Goal: Use online tool/utility: Utilize a website feature to perform a specific function

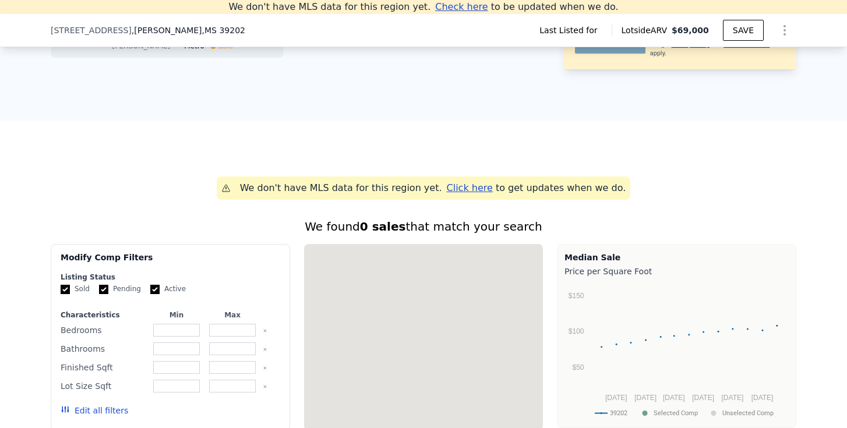
scroll to position [592, 0]
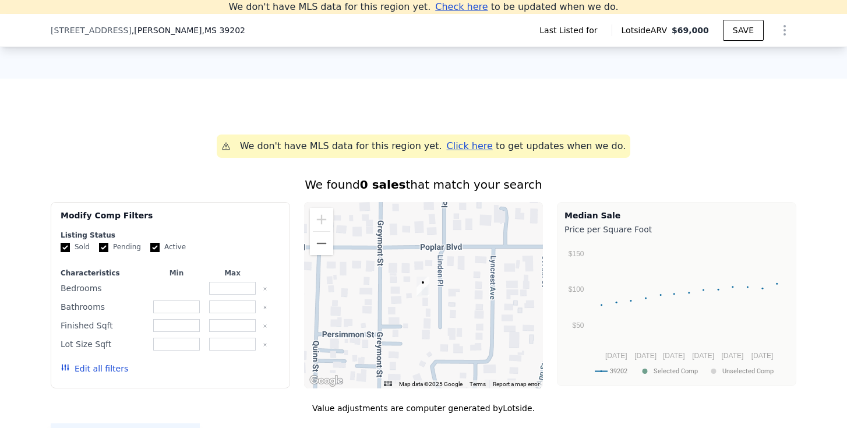
click at [187, 288] on input "number" at bounding box center [176, 288] width 46 height 13
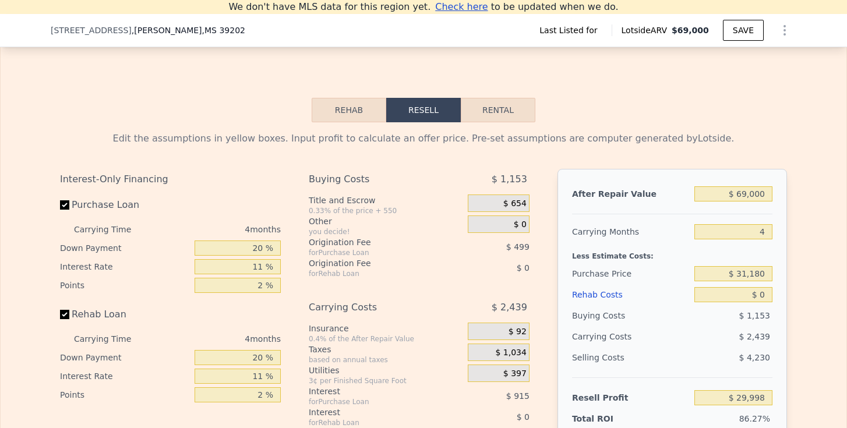
scroll to position [1354, 0]
type input "0"
click at [751, 187] on input "$ 69,000" at bounding box center [734, 192] width 78 height 15
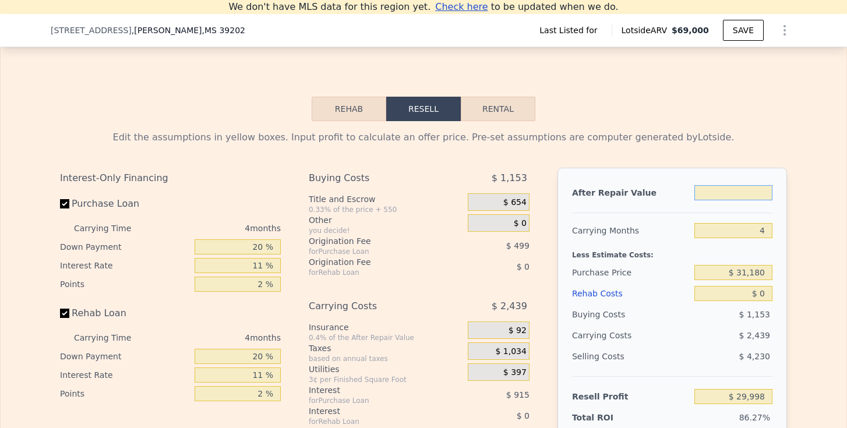
type input "$ 1"
type input "-$ 35,229"
click at [491, 104] on button "Rental" at bounding box center [498, 109] width 75 height 24
select select "30"
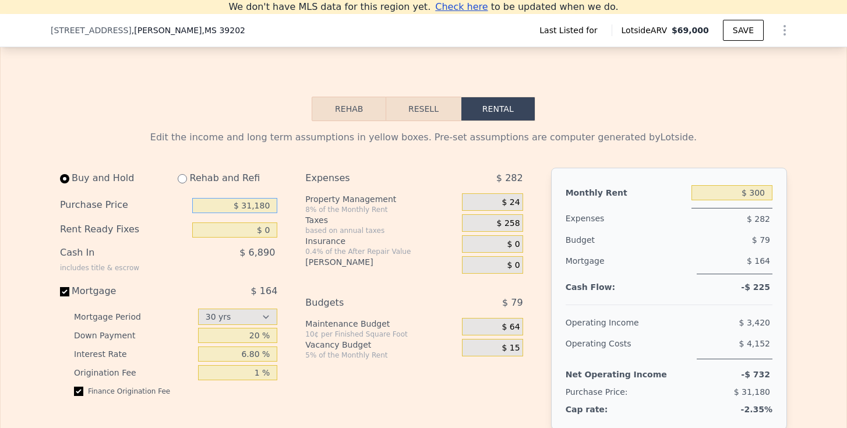
click at [254, 203] on input "$ 31,180" at bounding box center [234, 205] width 85 height 15
type input "$ 150,300"
click at [267, 234] on input "$ 0" at bounding box center [234, 230] width 85 height 15
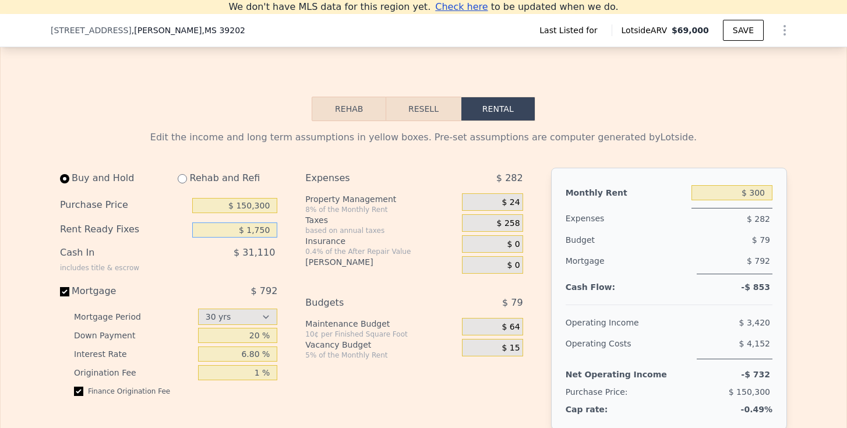
type input "$ 1,750"
click at [302, 279] on div "Buy and Hold Rehab and Refi Purchase Price $ 150,300 Rent Ready Fixes $ 1,750 C…" at bounding box center [296, 325] width 473 height 314
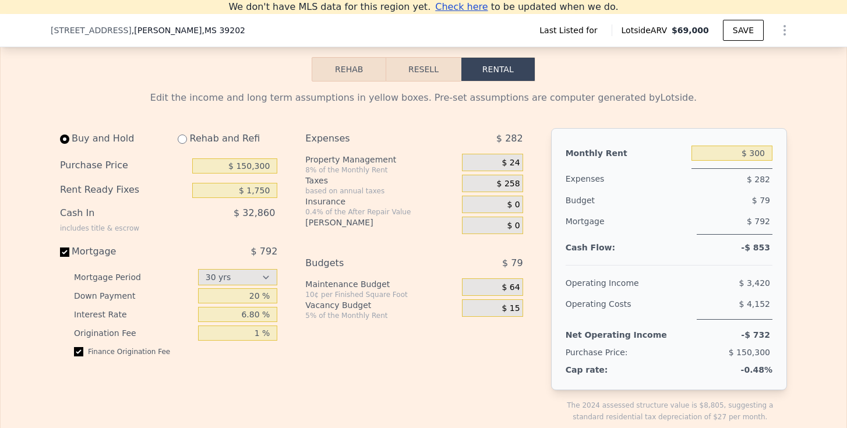
scroll to position [1403, 0]
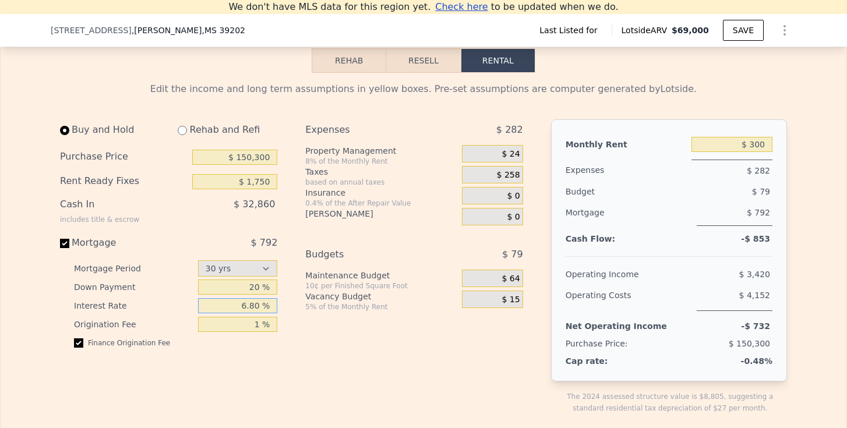
click at [259, 308] on input "6.80 %" at bounding box center [238, 305] width 80 height 15
type input "6.2 %"
click at [323, 379] on div "Expenses $ 282 Property Management 8% of the Monthly Rent $ 24 Taxes based on a…" at bounding box center [418, 276] width 227 height 314
click at [251, 199] on span "$ 32,860" at bounding box center [254, 204] width 41 height 11
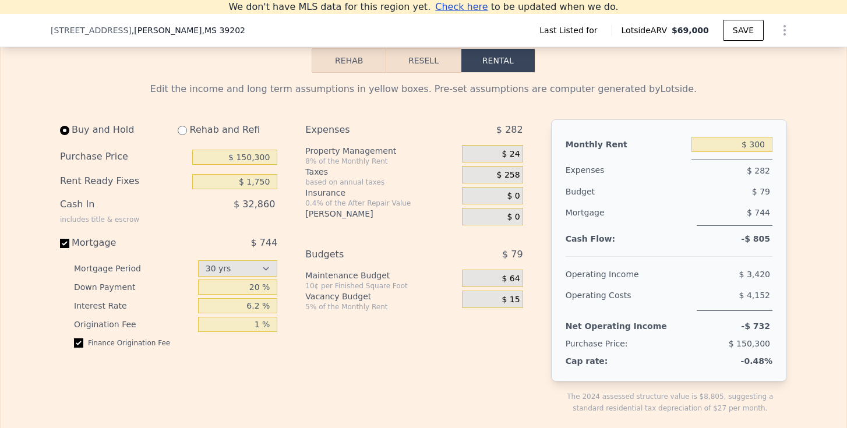
click at [85, 207] on div "Cash In includes title & escrow" at bounding box center [99, 209] width 79 height 30
click at [760, 141] on input "$ 300" at bounding box center [732, 144] width 81 height 15
type input "$ 1,750"
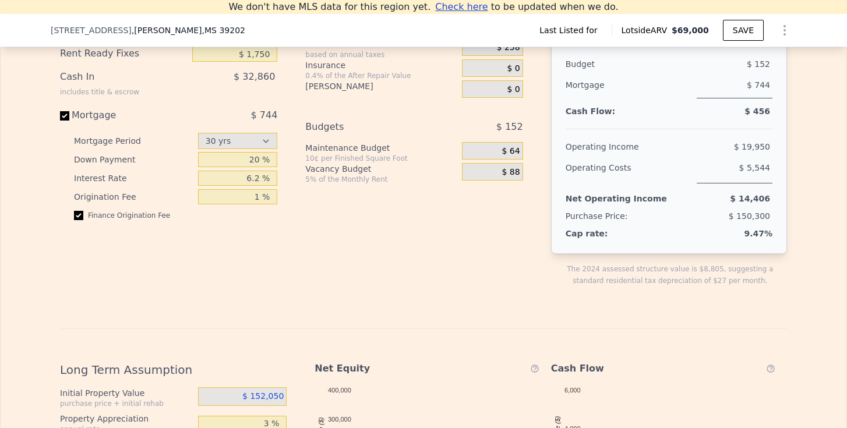
scroll to position [1716, 0]
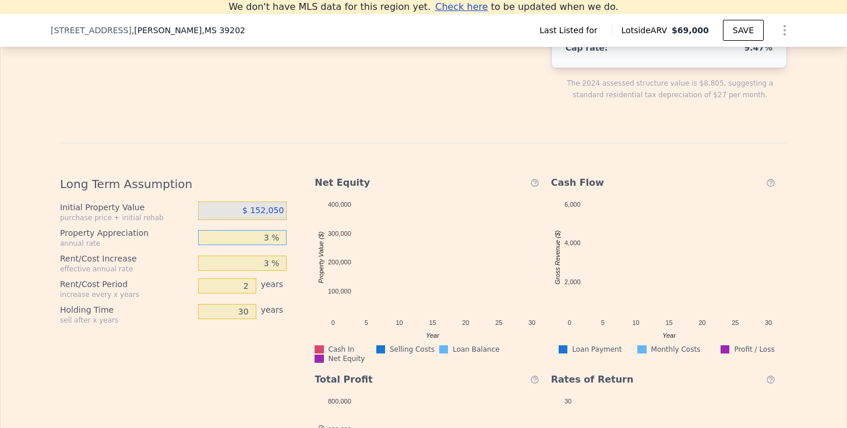
click at [270, 240] on input "3 %" at bounding box center [242, 237] width 89 height 15
type input "2 %"
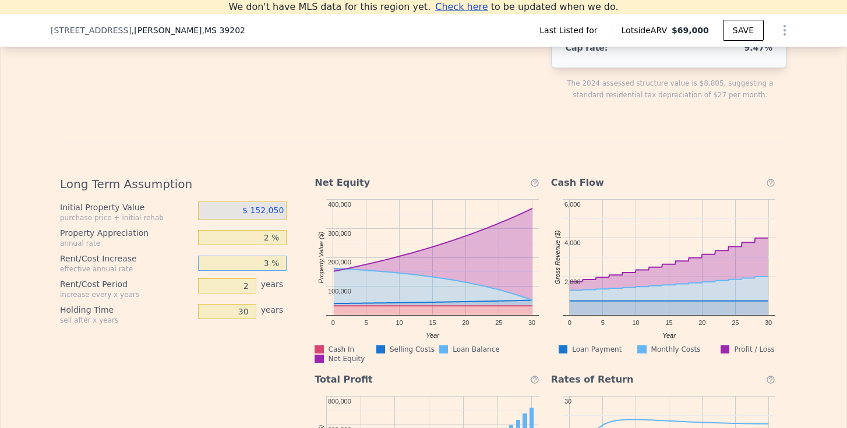
click at [270, 265] on input "3 %" at bounding box center [242, 263] width 89 height 15
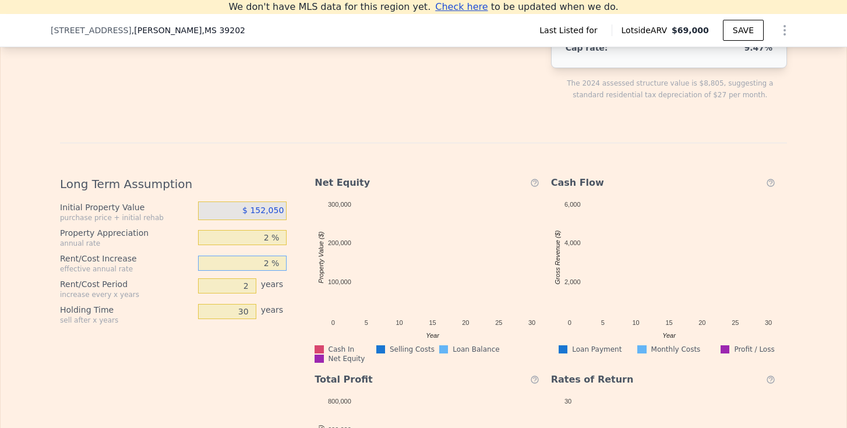
type input "2 %"
click at [247, 368] on div "Long Term Assumption Initial Property Value purchase price + initial rehab $ 15…" at bounding box center [178, 359] width 236 height 385
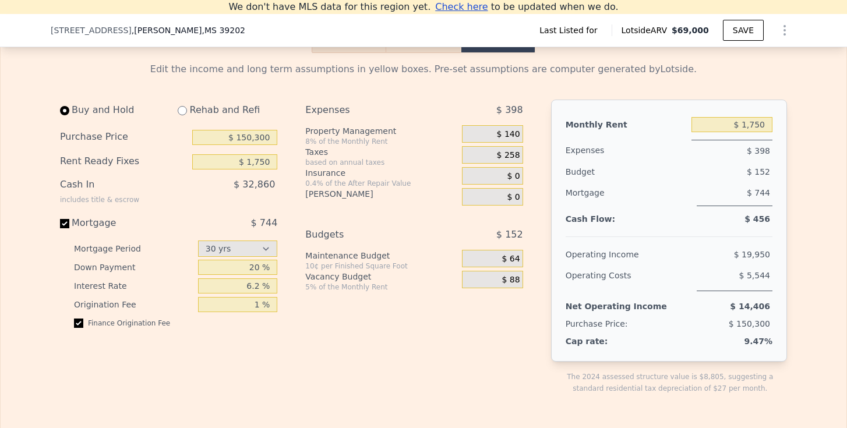
scroll to position [1424, 0]
click at [516, 177] on span "$ 0" at bounding box center [513, 175] width 13 height 10
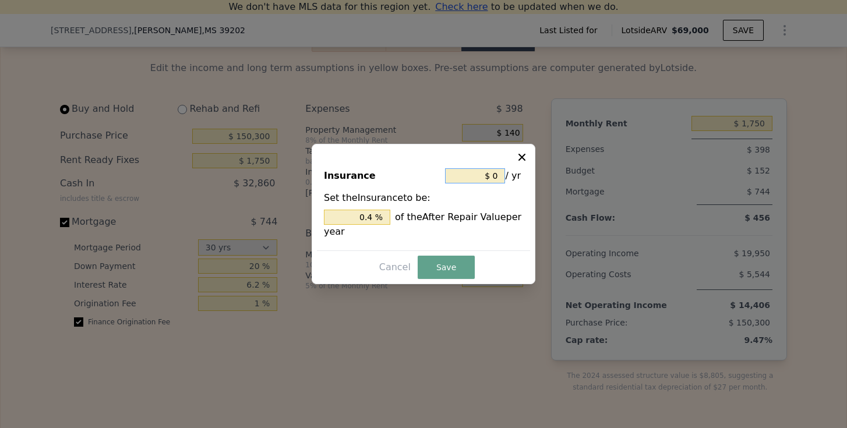
click at [501, 175] on input "$ 0" at bounding box center [475, 175] width 60 height 15
click at [480, 173] on input "text" at bounding box center [475, 175] width 60 height 15
type input "$ 6"
type input "600 %"
type input "$ 67"
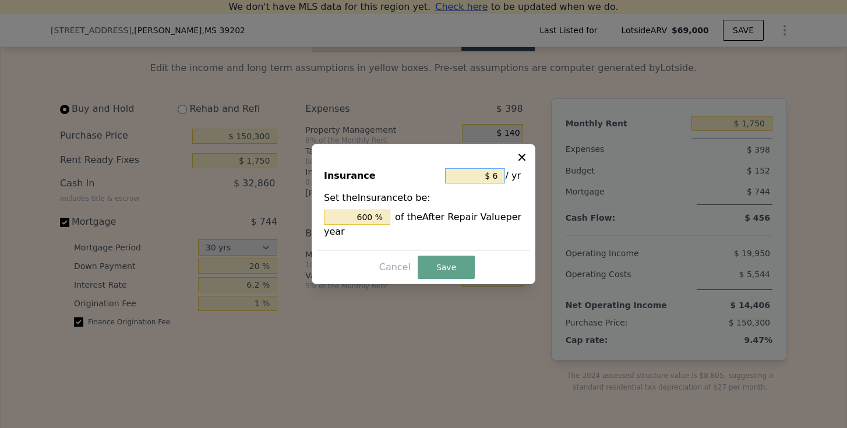
type input "6,700 %"
type input "$ 672"
type input "67,200 %"
type input "$ 672"
click at [443, 264] on button "Save" at bounding box center [446, 267] width 57 height 23
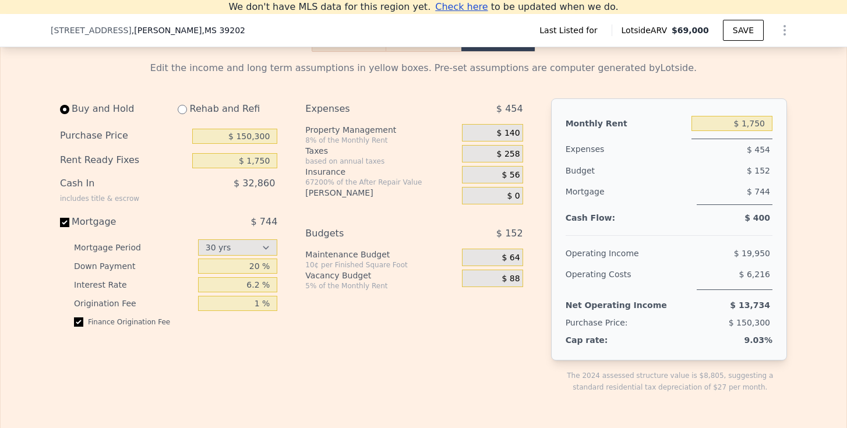
click at [443, 264] on div "10¢ per Finished Square Foot" at bounding box center [381, 264] width 152 height 9
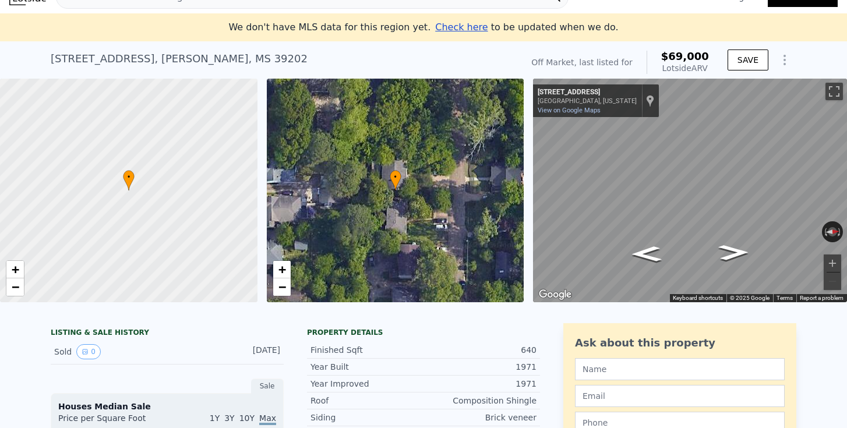
scroll to position [0, 0]
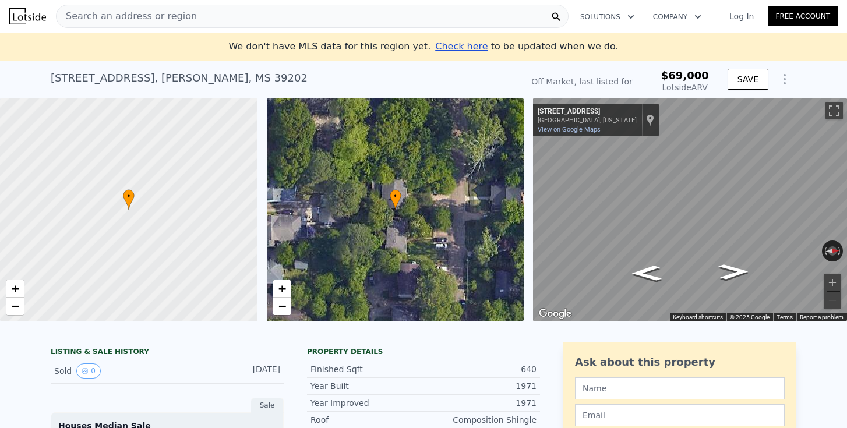
type input "$ 300"
type input "3 %"
